Goal: Use online tool/utility: Utilize a website feature to perform a specific function

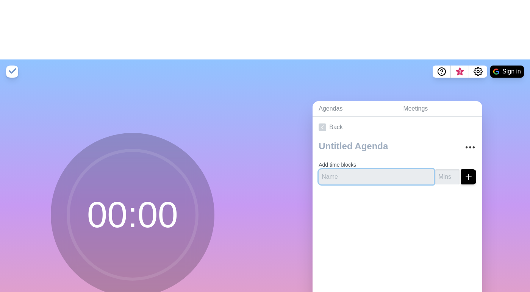
click at [332, 169] on input "text" at bounding box center [375, 176] width 115 height 15
type input "SSO"
click at [128, 150] on circle at bounding box center [132, 214] width 129 height 129
click at [152, 160] on circle at bounding box center [132, 214] width 129 height 129
click at [449, 169] on input "number" at bounding box center [447, 176] width 24 height 15
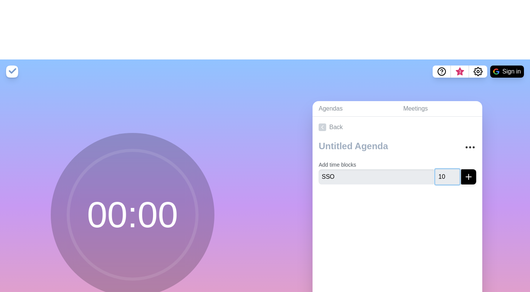
type input "10"
click at [451, 190] on div at bounding box center [397, 205] width 170 height 30
click at [471, 172] on icon "submit" at bounding box center [468, 176] width 9 height 9
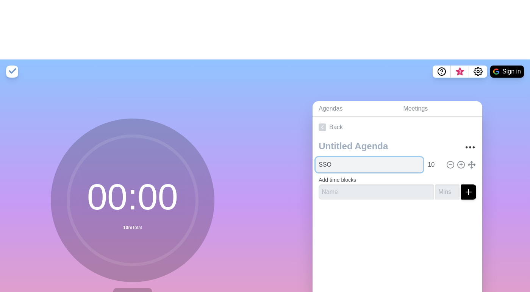
click at [404, 157] on input "SSO" at bounding box center [369, 164] width 108 height 15
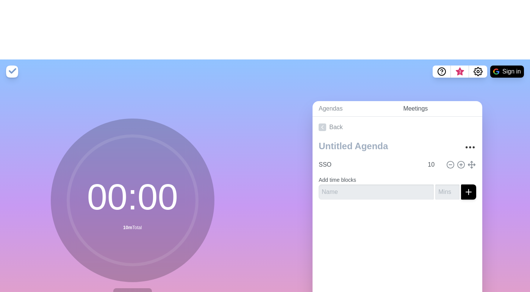
click at [415, 101] on link "Meetings" at bounding box center [439, 109] width 85 height 16
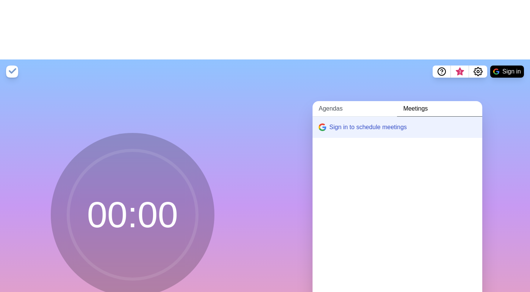
click at [355, 101] on link "Agendas" at bounding box center [354, 109] width 84 height 16
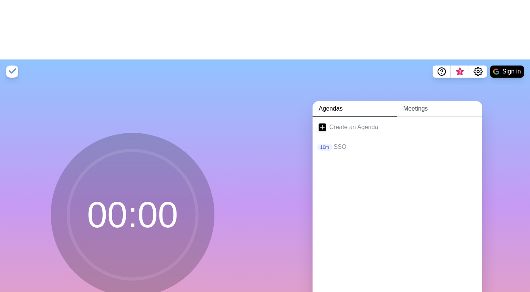
click at [423, 101] on link "Meetings" at bounding box center [439, 109] width 85 height 16
